Goal: Information Seeking & Learning: Learn about a topic

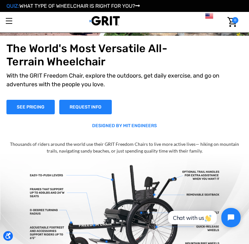
scroll to position [64, 0]
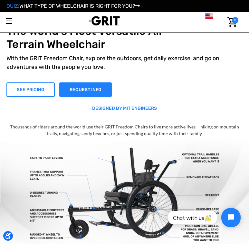
click at [40, 92] on link "SEE PRICING" at bounding box center [30, 89] width 48 height 14
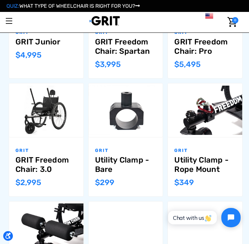
scroll to position [257, 0]
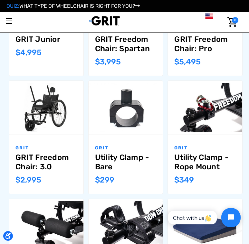
click at [46, 117] on img "GRIT Freedom Chair: 3.0,$2,995.00\a" at bounding box center [46, 108] width 74 height 50
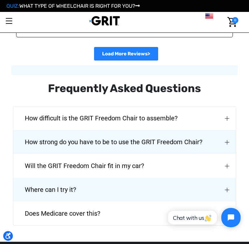
scroll to position [1609, 0]
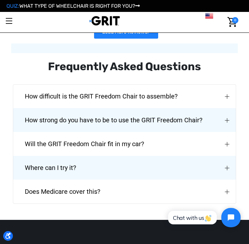
click at [118, 132] on span "Will the GRIT Freedom Chair fit in my car?" at bounding box center [84, 143] width 138 height 23
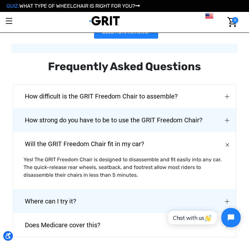
click at [51, 213] on span "Does Medicare cover this?" at bounding box center [62, 224] width 95 height 23
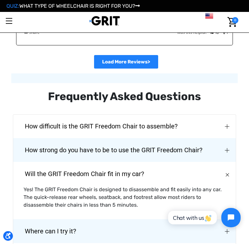
scroll to position [1576, 0]
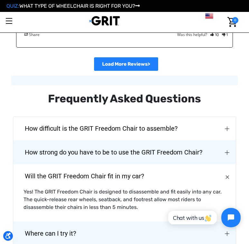
click at [66, 117] on span "How difficult is the GRIT Freedom Chair to assemble?" at bounding box center [101, 128] width 172 height 23
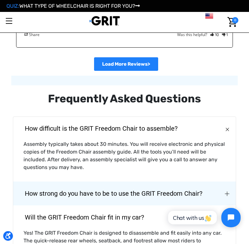
scroll to position [1609, 0]
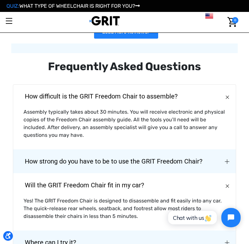
click at [33, 150] on span "How strong do you have to be to use the GRIT Freedom Chair?" at bounding box center [113, 161] width 197 height 23
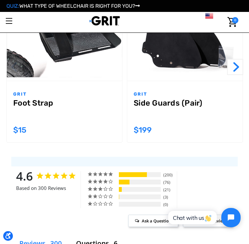
scroll to position [0, 0]
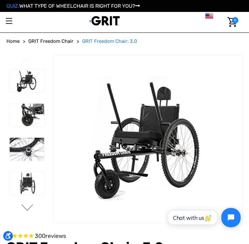
click at [27, 207] on button "Next" at bounding box center [28, 208] width 14 height 8
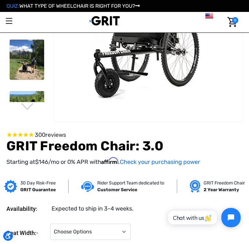
scroll to position [32, 0]
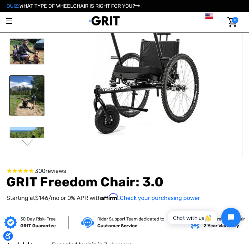
click at [33, 105] on img at bounding box center [27, 96] width 34 height 40
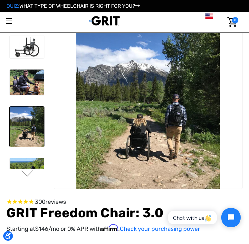
scroll to position [0, 0]
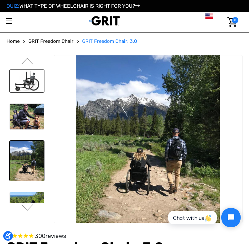
click at [18, 88] on img at bounding box center [27, 80] width 34 height 23
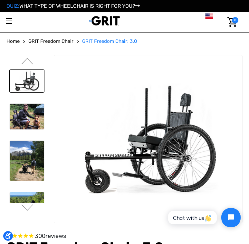
click at [9, 22] on link "Toggle menu" at bounding box center [9, 21] width 18 height 18
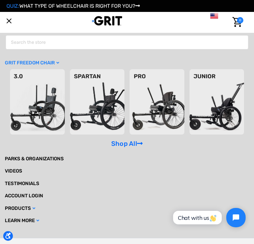
click at [92, 106] on img at bounding box center [97, 101] width 55 height 65
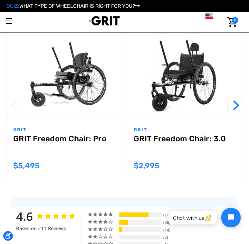
scroll to position [770, 0]
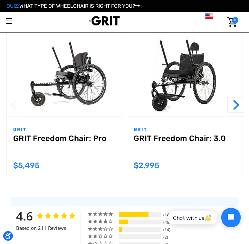
click at [45, 134] on link "GRIT Freedom Chair: Pro" at bounding box center [64, 145] width 102 height 23
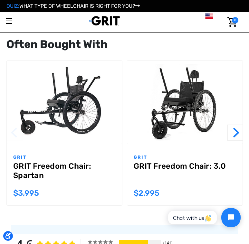
scroll to position [772, 0]
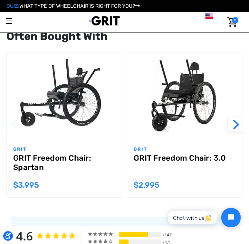
click at [176, 153] on link "GRIT Freedom Chair: 3.0" at bounding box center [185, 164] width 102 height 23
